Goal: Check status: Check status

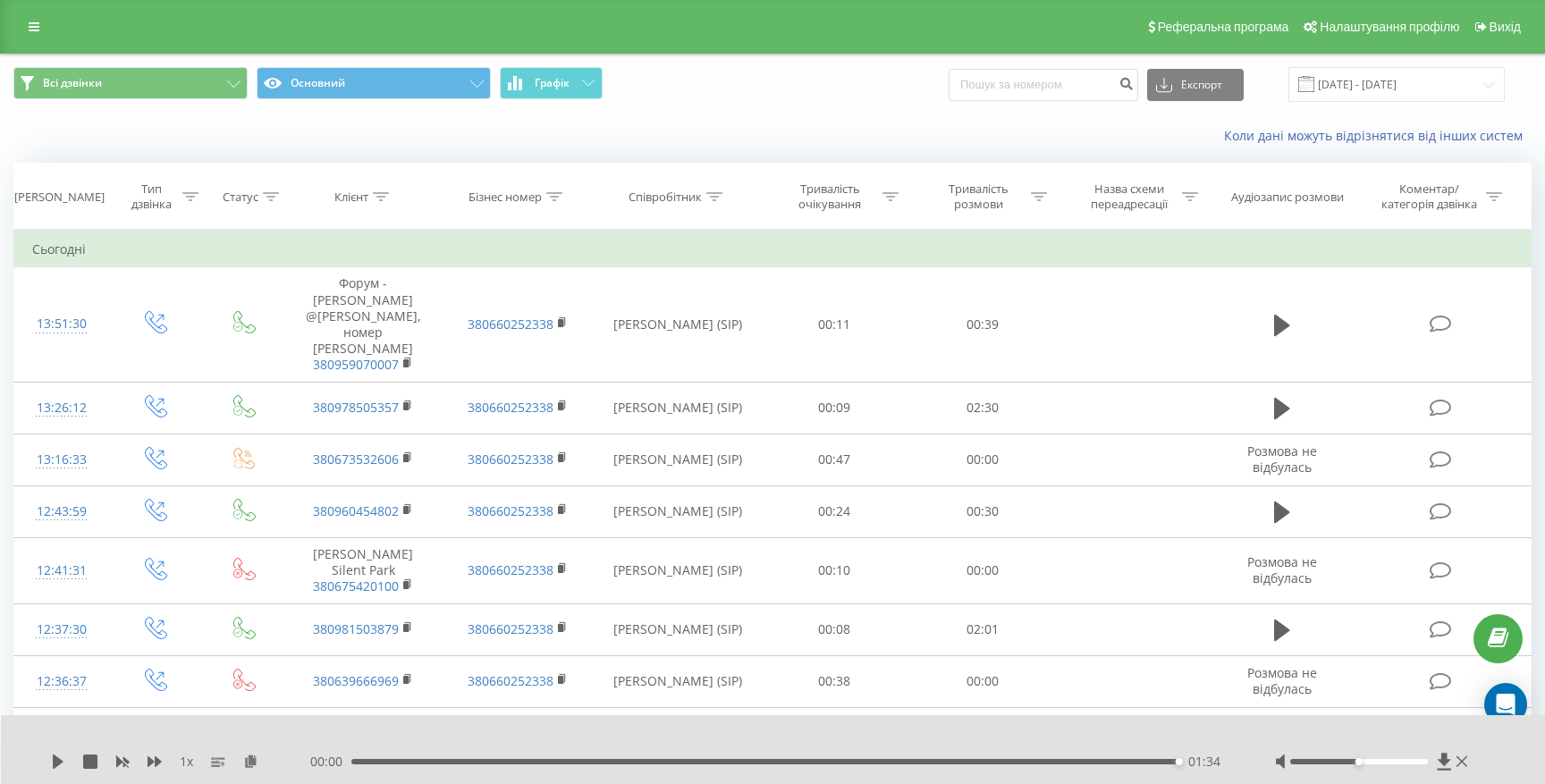
click at [33, 12] on div "Реферальна програма Налаштування профілю Вихід" at bounding box center [772, 27] width 1545 height 53
click at [1373, 86] on input "[DATE] - [DATE]" at bounding box center [1396, 85] width 217 height 35
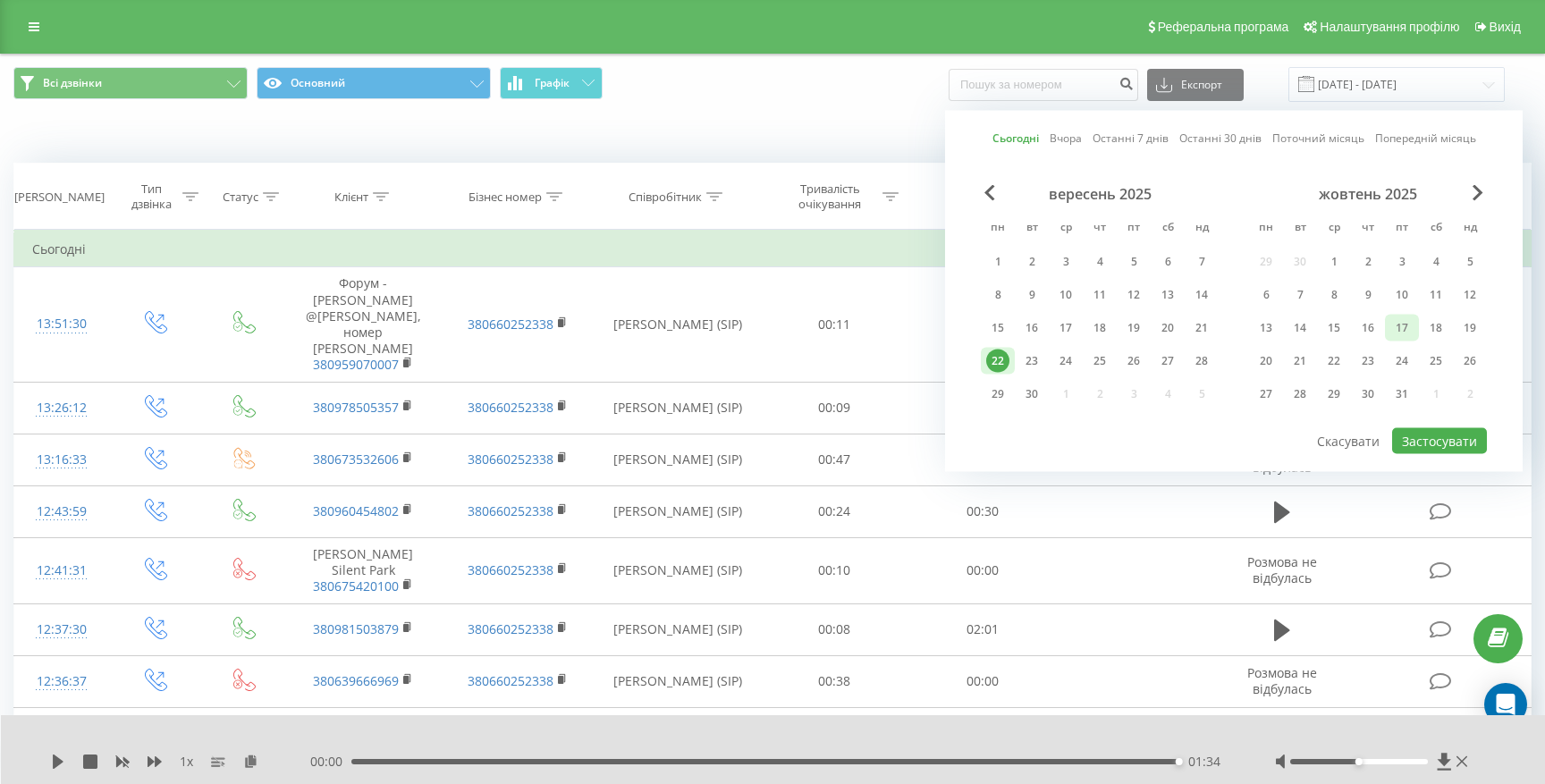
click at [1411, 327] on div "17" at bounding box center [1401, 327] width 23 height 23
click at [1137, 327] on div "19" at bounding box center [1133, 327] width 23 height 23
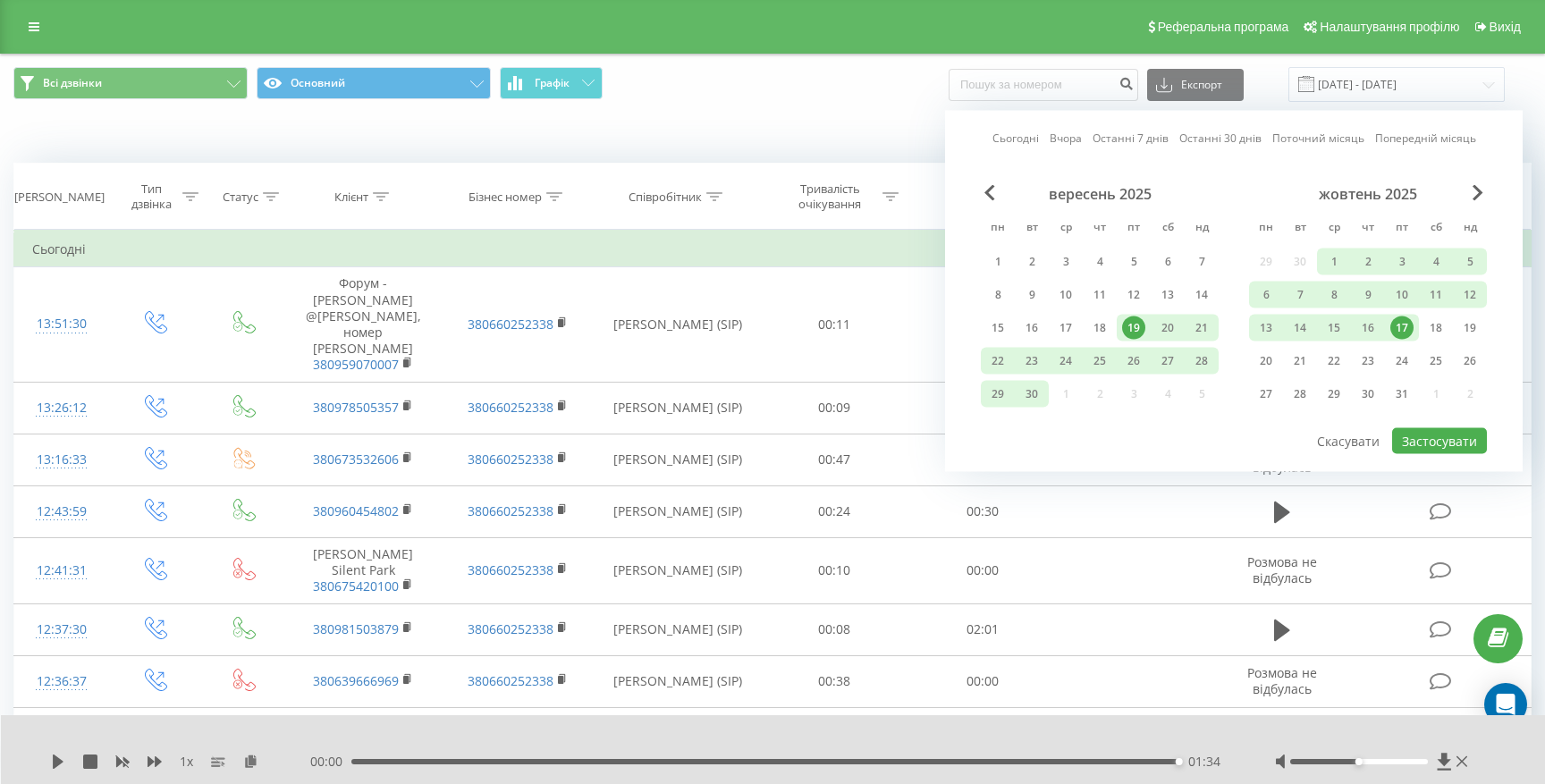
click at [1131, 333] on div "19" at bounding box center [1133, 327] width 23 height 23
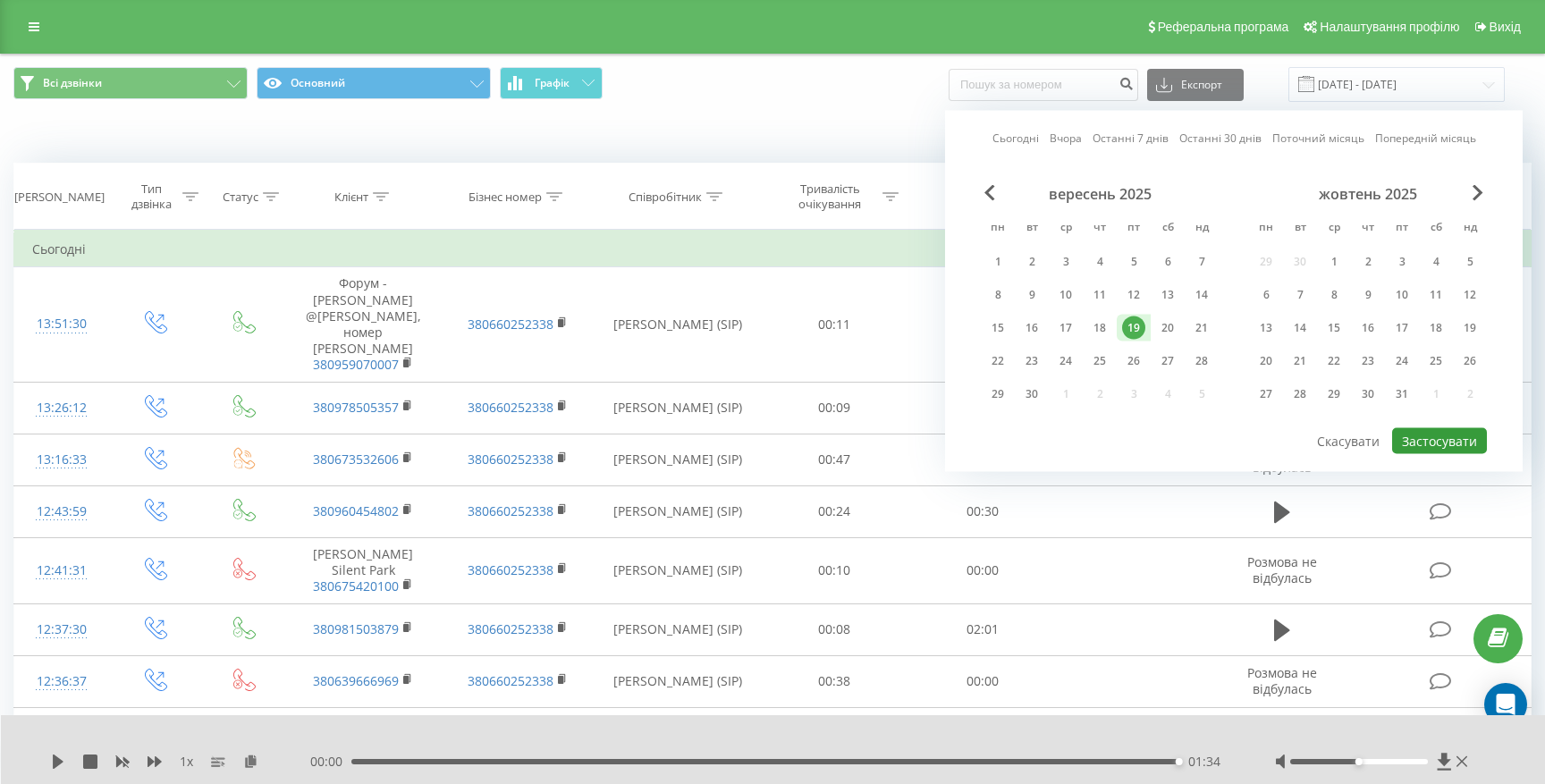
click at [1464, 445] on button "Застосувати" at bounding box center [1439, 441] width 95 height 26
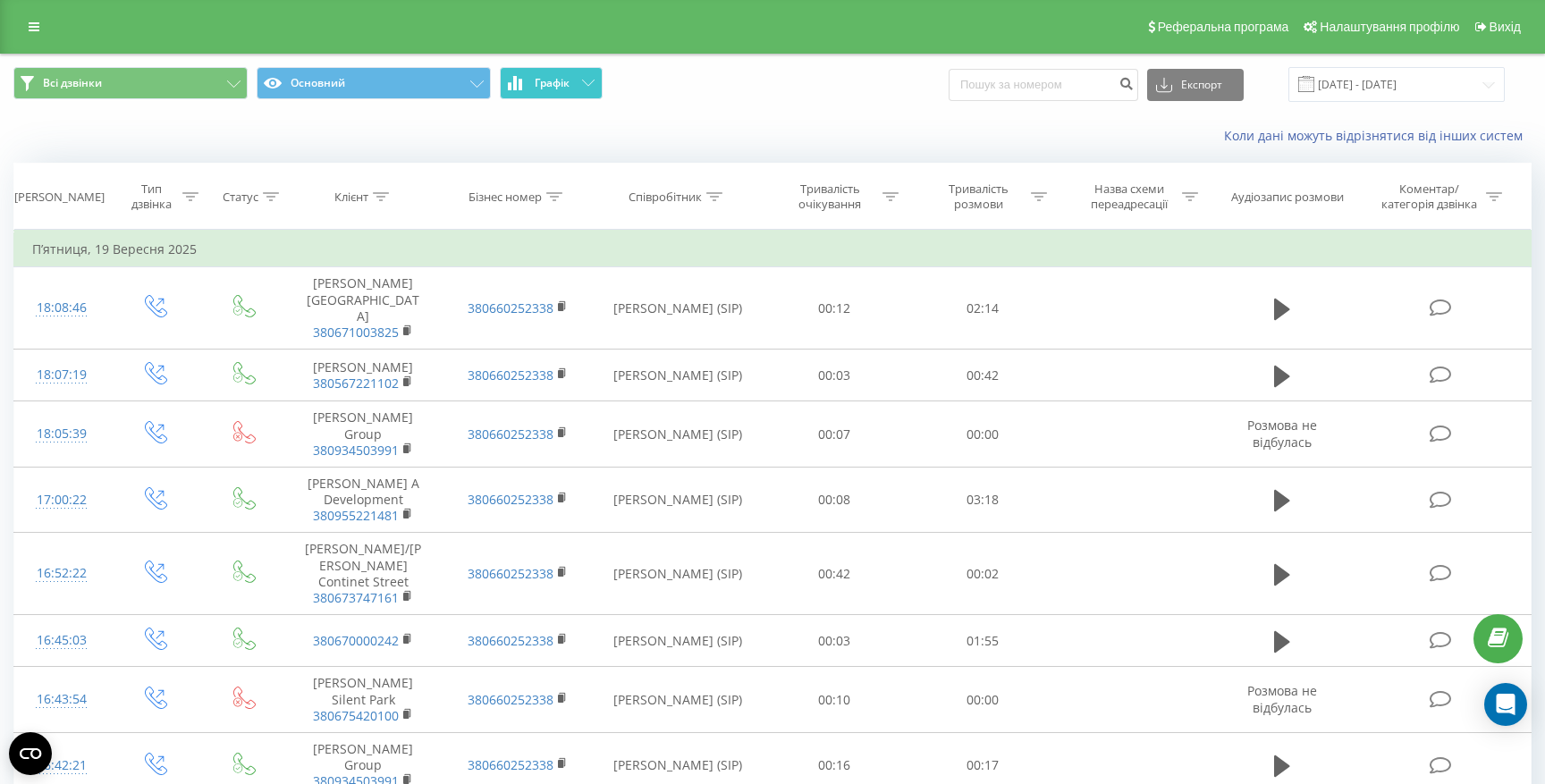
click at [557, 79] on span "Графік" at bounding box center [553, 83] width 35 height 13
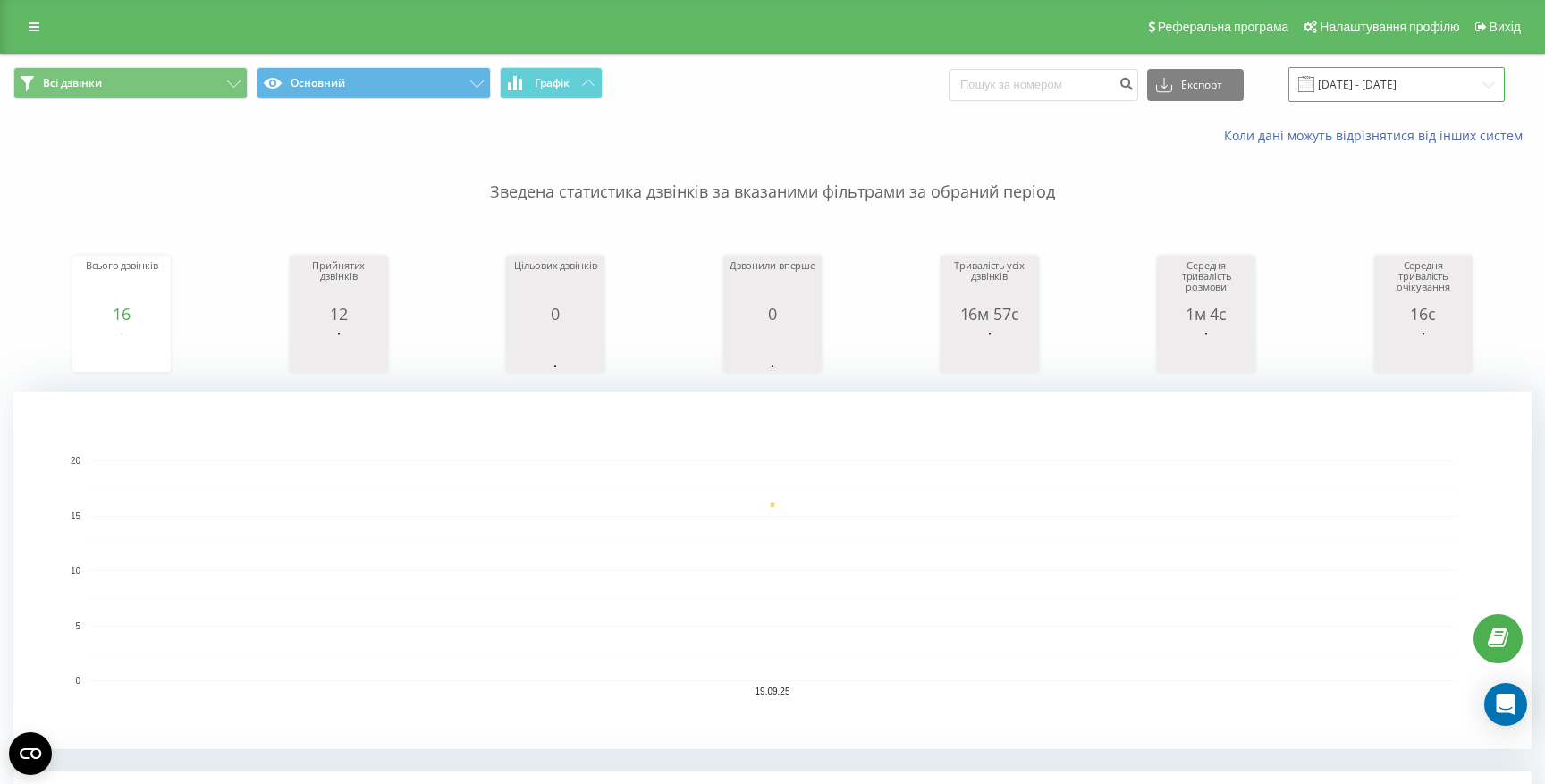
click at [1411, 88] on input "[DATE] - [DATE]" at bounding box center [1396, 85] width 217 height 35
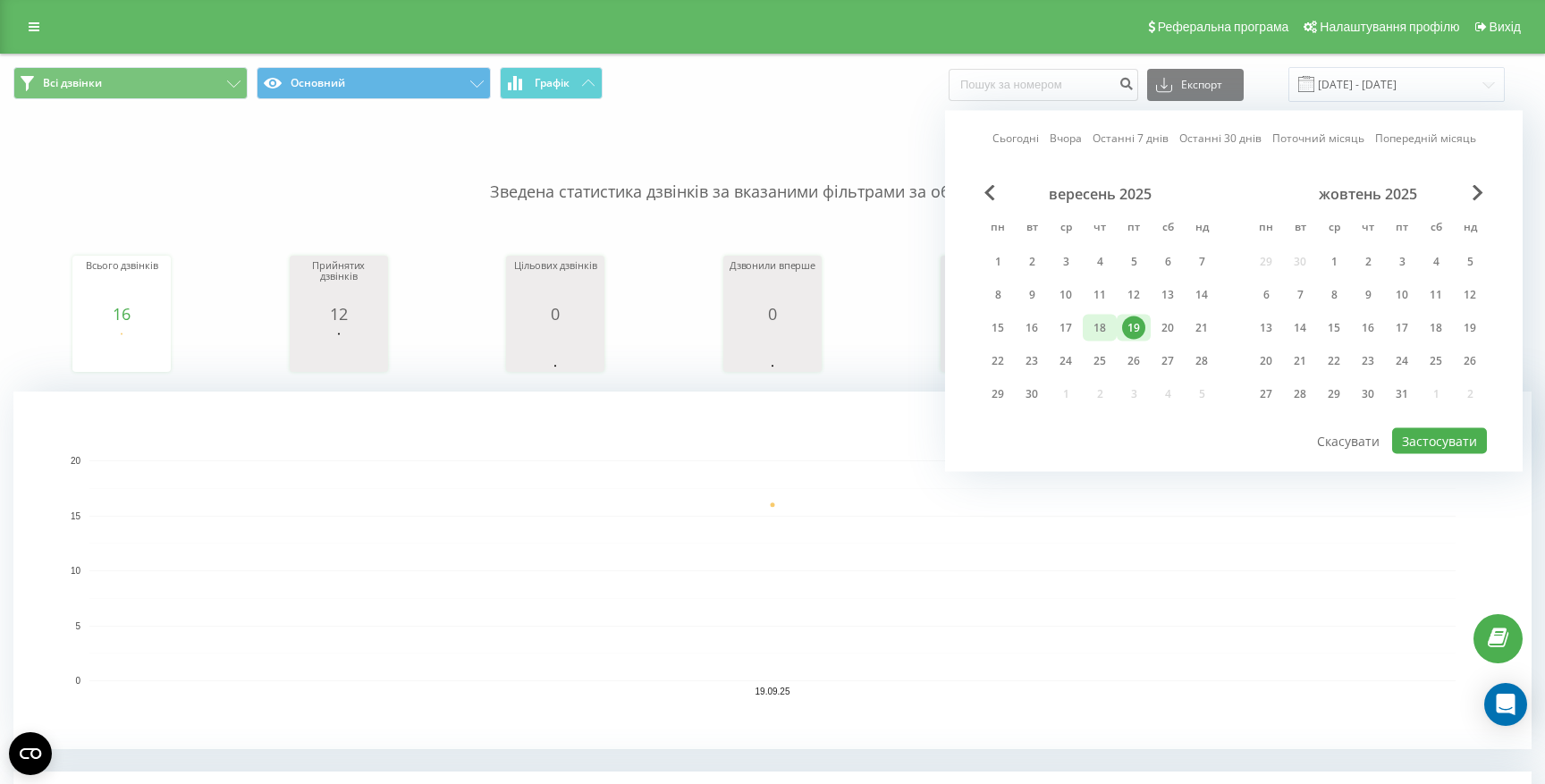
click at [1101, 335] on div "18" at bounding box center [1099, 327] width 23 height 23
click at [1432, 441] on button "Застосувати" at bounding box center [1439, 441] width 95 height 26
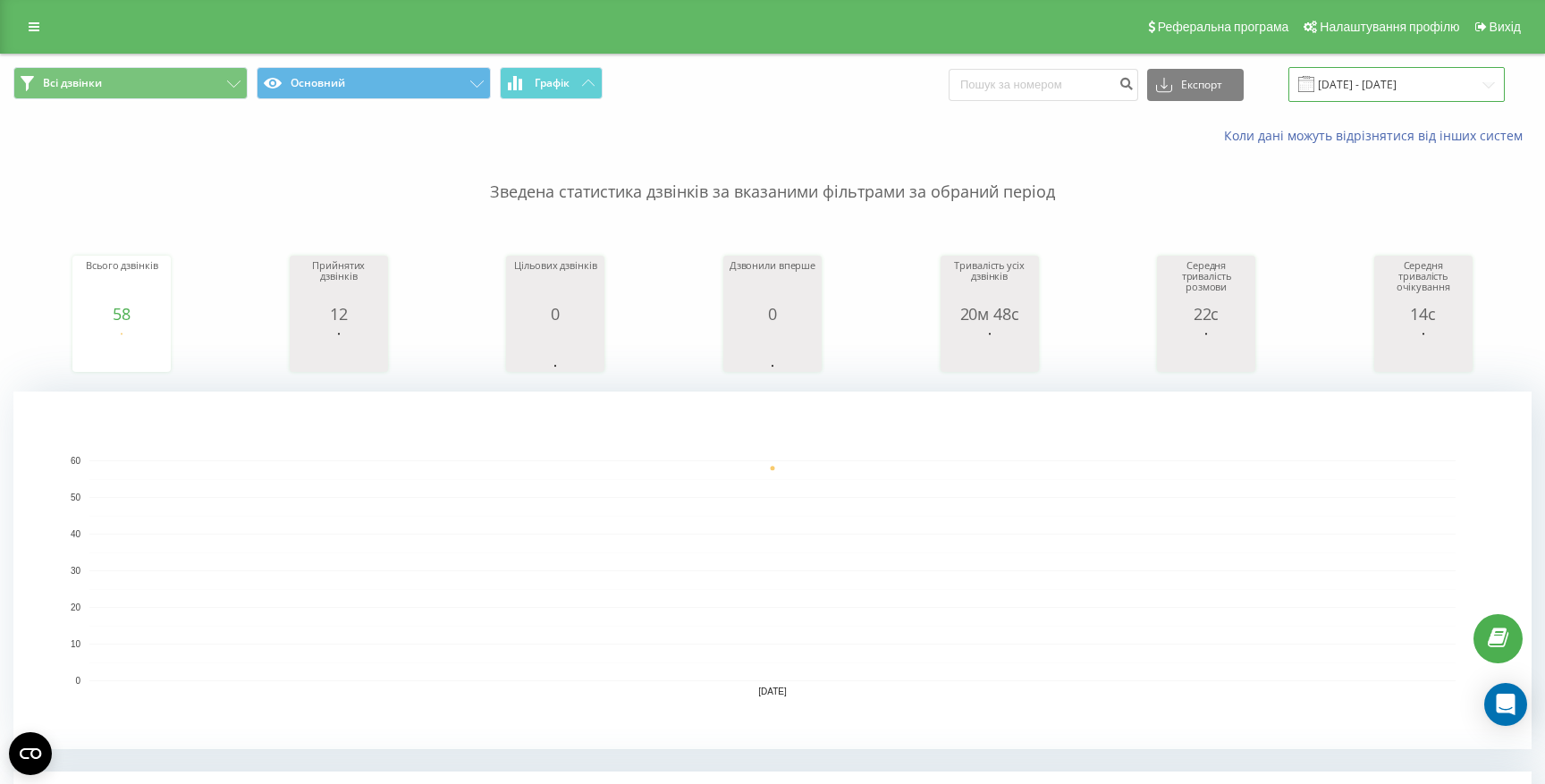
click at [1363, 79] on input "[DATE] - [DATE]" at bounding box center [1396, 85] width 217 height 35
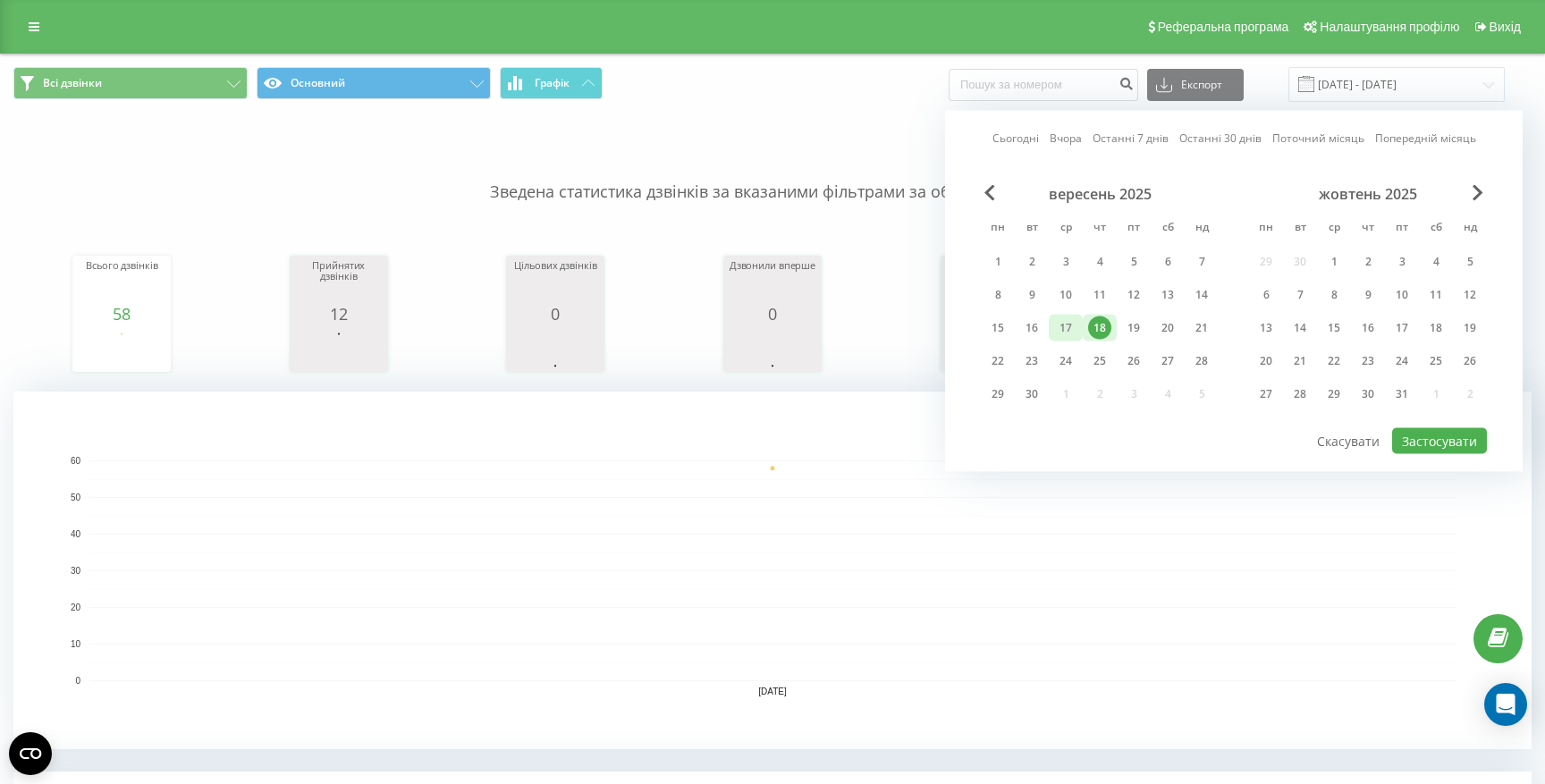
click at [1067, 327] on div "17" at bounding box center [1065, 327] width 23 height 23
click at [1422, 445] on button "Застосувати" at bounding box center [1439, 441] width 95 height 26
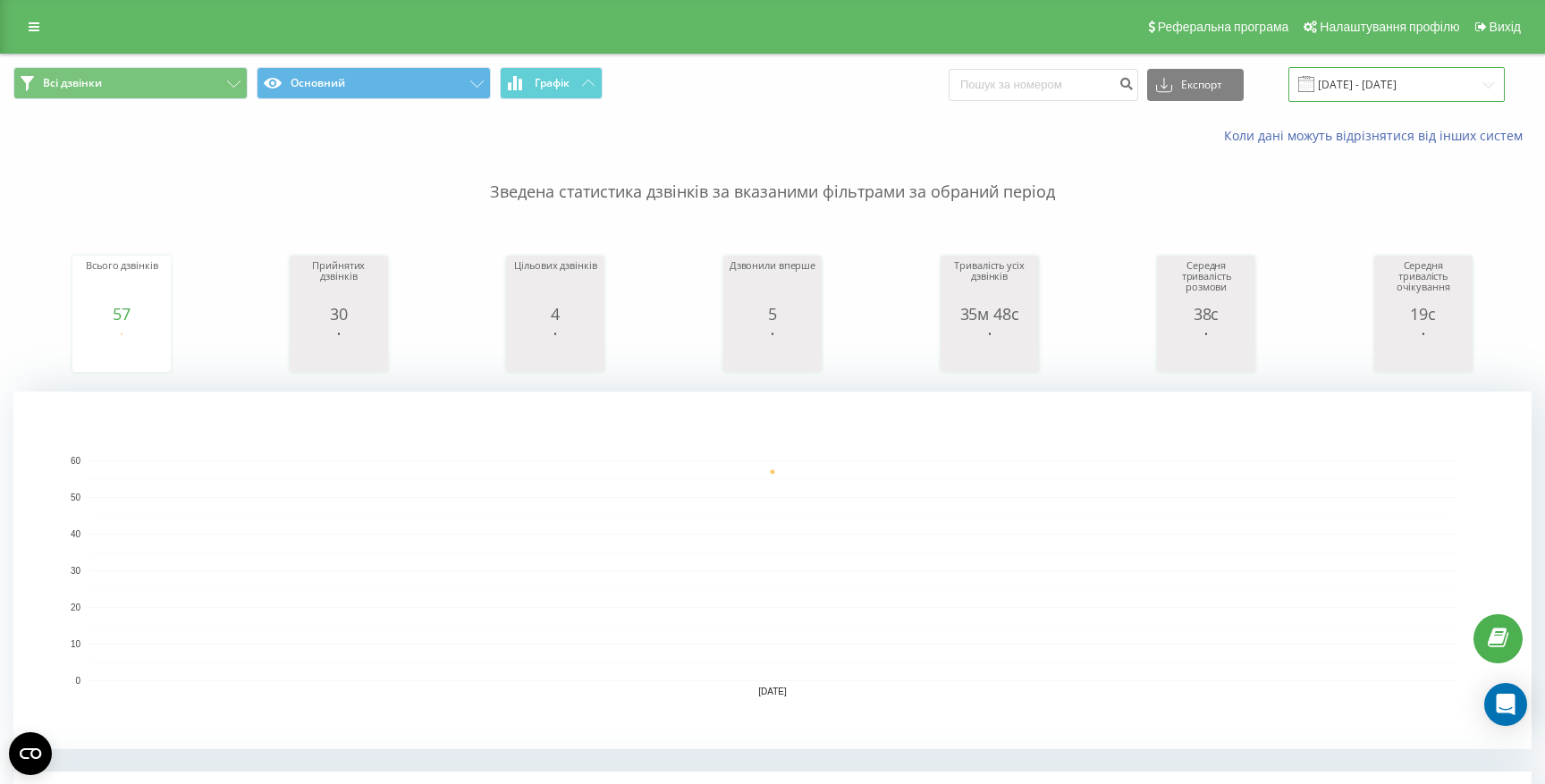
click at [1361, 85] on input "[DATE] - [DATE]" at bounding box center [1396, 85] width 217 height 35
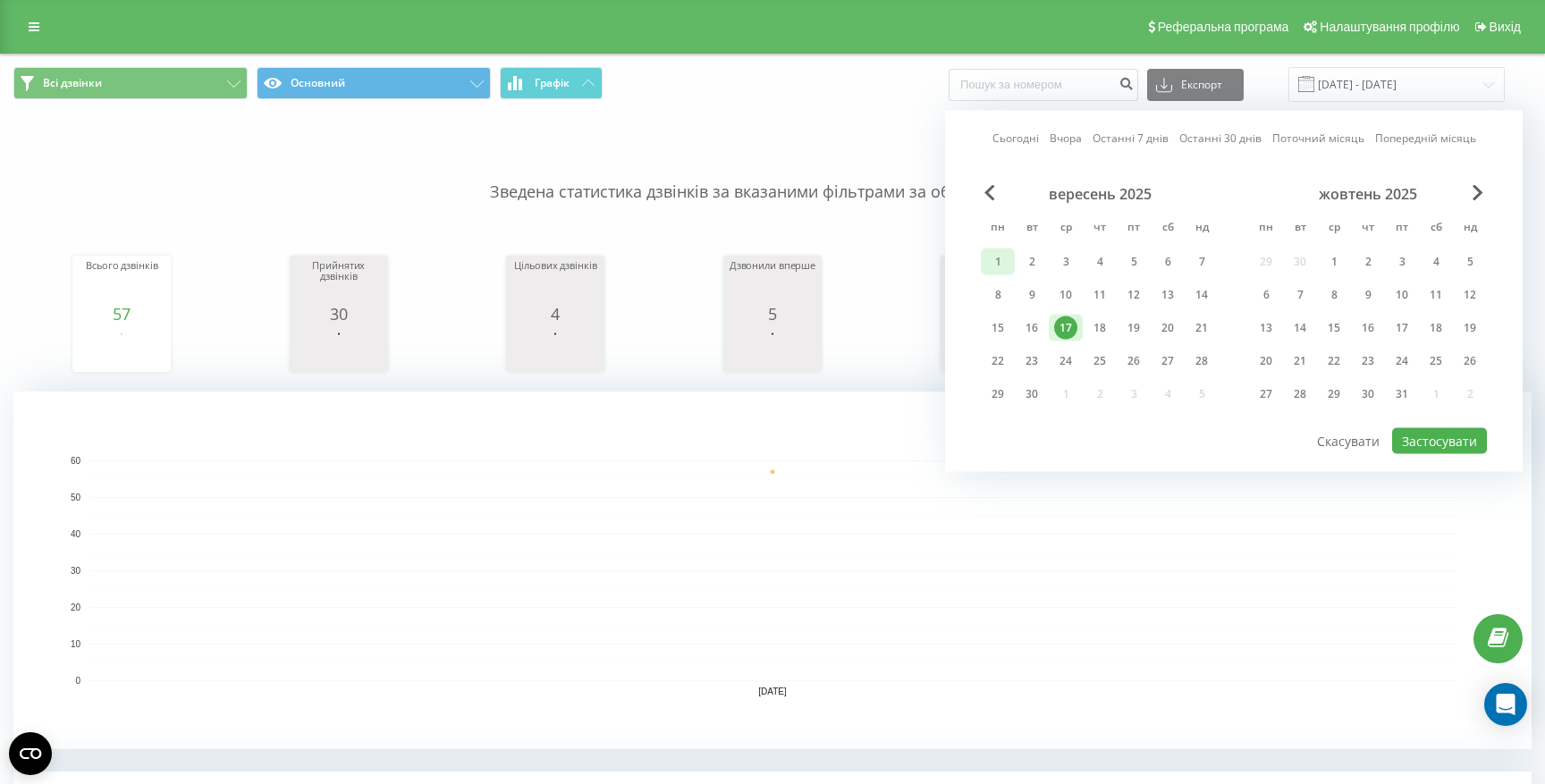
click at [1002, 260] on div "1" at bounding box center [997, 261] width 23 height 23
click at [1000, 362] on div "22" at bounding box center [997, 361] width 23 height 23
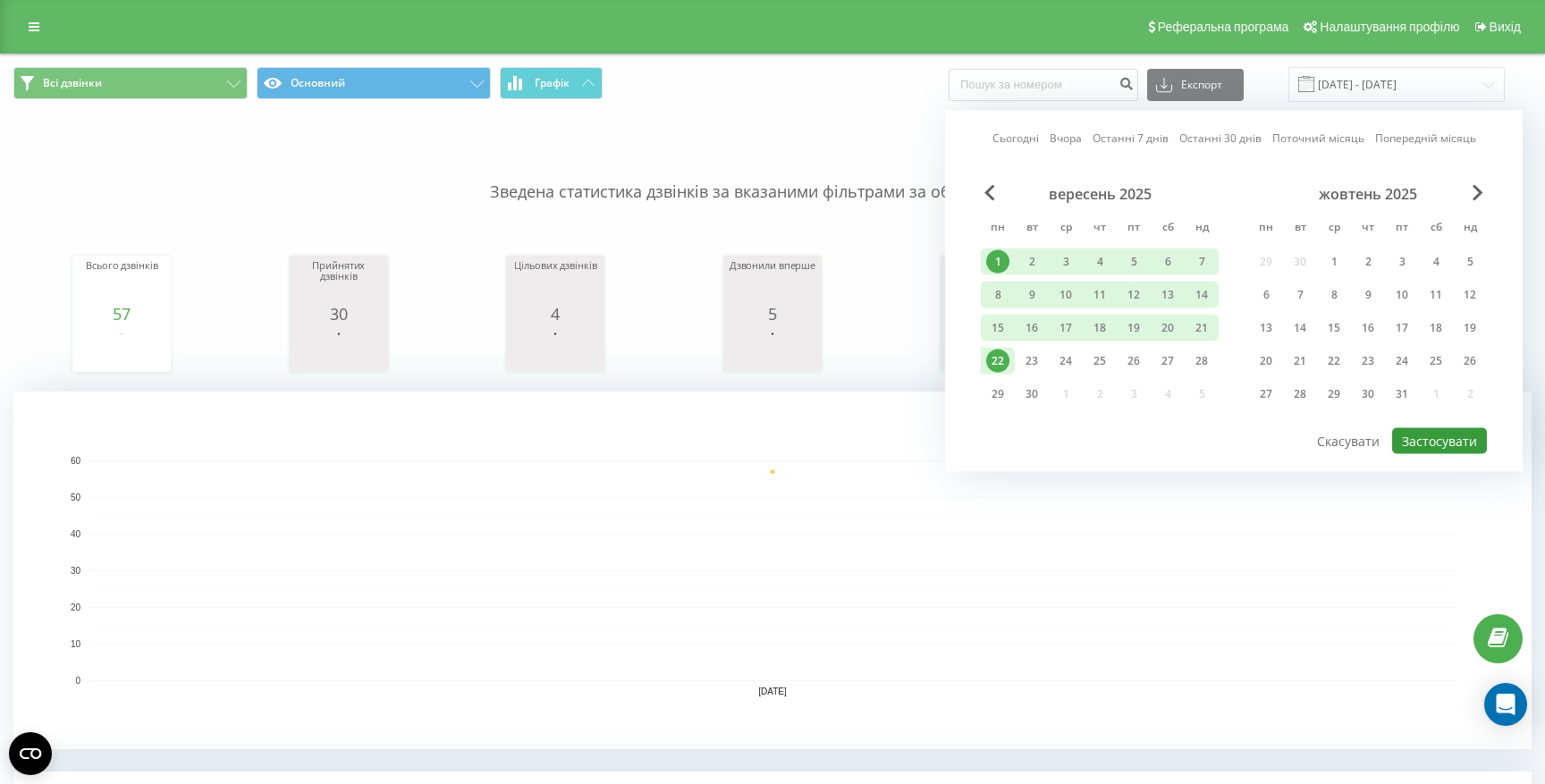
click at [1412, 440] on button "Застосувати" at bounding box center [1439, 441] width 95 height 26
type input "[DATE] - [DATE]"
